Goal: Check status

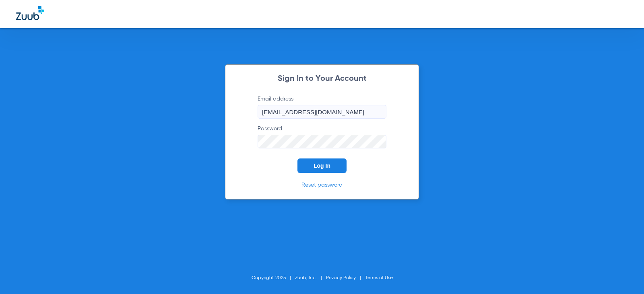
click at [321, 165] on span "Log In" at bounding box center [322, 166] width 17 height 6
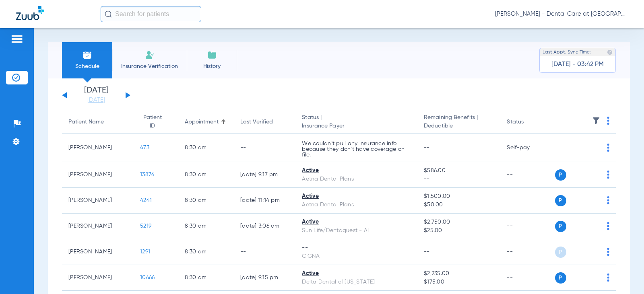
click at [128, 94] on div "[DATE] [DATE] [DATE] [DATE] [DATE] [DATE] [DATE] [DATE] [DATE] [DATE] [DATE] [D…" at bounding box center [96, 96] width 68 height 18
click at [128, 95] on button at bounding box center [128, 95] width 5 height 6
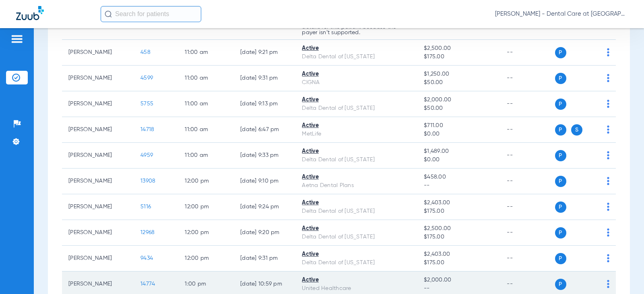
scroll to position [410, 0]
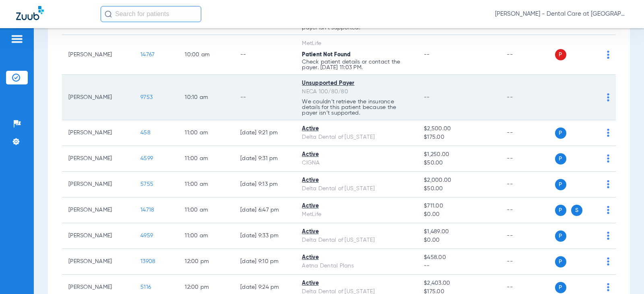
click at [406, 104] on p "We couldn’t retrieve the insurance details for this patient because the payer i…" at bounding box center [356, 107] width 109 height 17
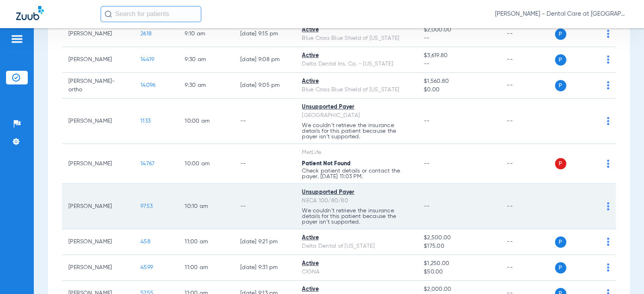
scroll to position [290, 0]
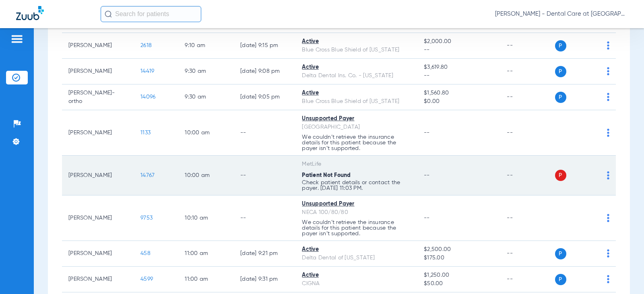
click at [410, 170] on td "MetLife Patient Not Found Check patient details or contact the payer. [DATE] 11…" at bounding box center [357, 176] width 122 height 40
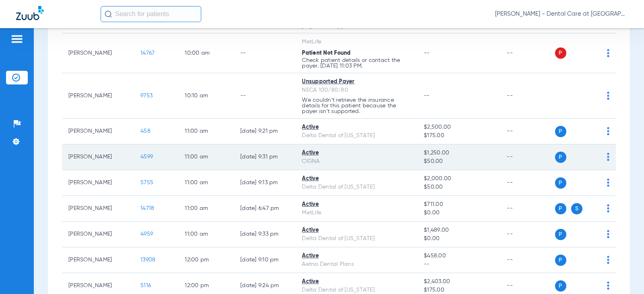
scroll to position [571, 0]
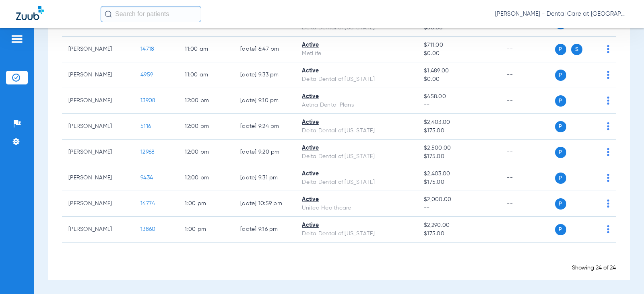
click at [205, 264] on div "Showing 24 of 24" at bounding box center [339, 268] width 554 height 8
click at [269, 14] on div "[PERSON_NAME] - Dental Care at [GEOGRAPHIC_DATA]" at bounding box center [364, 14] width 527 height 16
